Goal: Navigation & Orientation: Find specific page/section

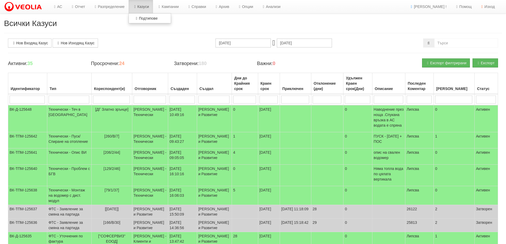
click at [145, 7] on link "Казуси" at bounding box center [140, 6] width 24 height 13
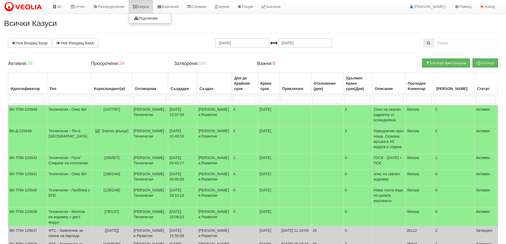
click at [142, 7] on link "Казуси" at bounding box center [140, 6] width 24 height 13
